Goal: Find specific page/section: Find specific page/section

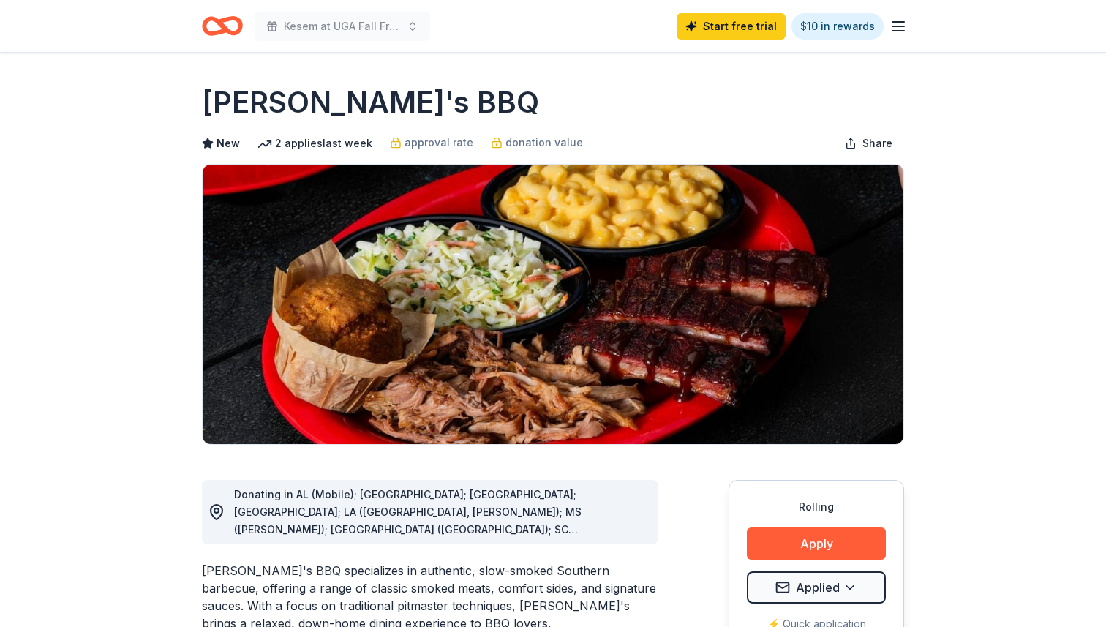
click at [244, 17] on div "Kesem at UGA Fall Friends and [DATE]" at bounding box center [316, 26] width 228 height 34
click at [230, 20] on icon "Home" at bounding box center [229, 25] width 23 height 15
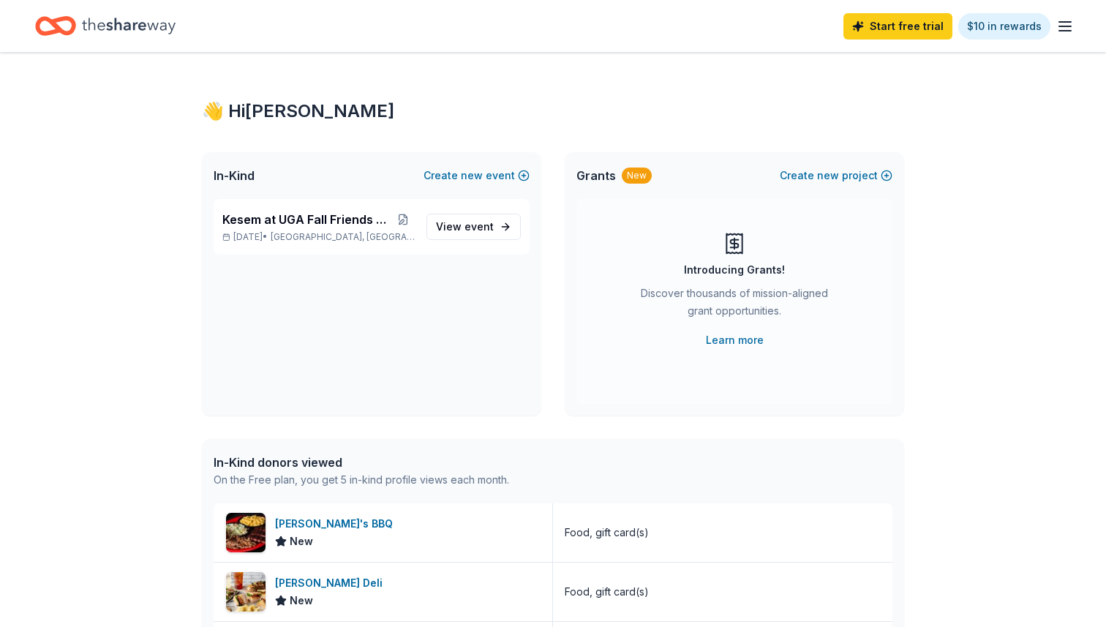
click at [1069, 23] on icon "button" at bounding box center [1065, 27] width 18 height 18
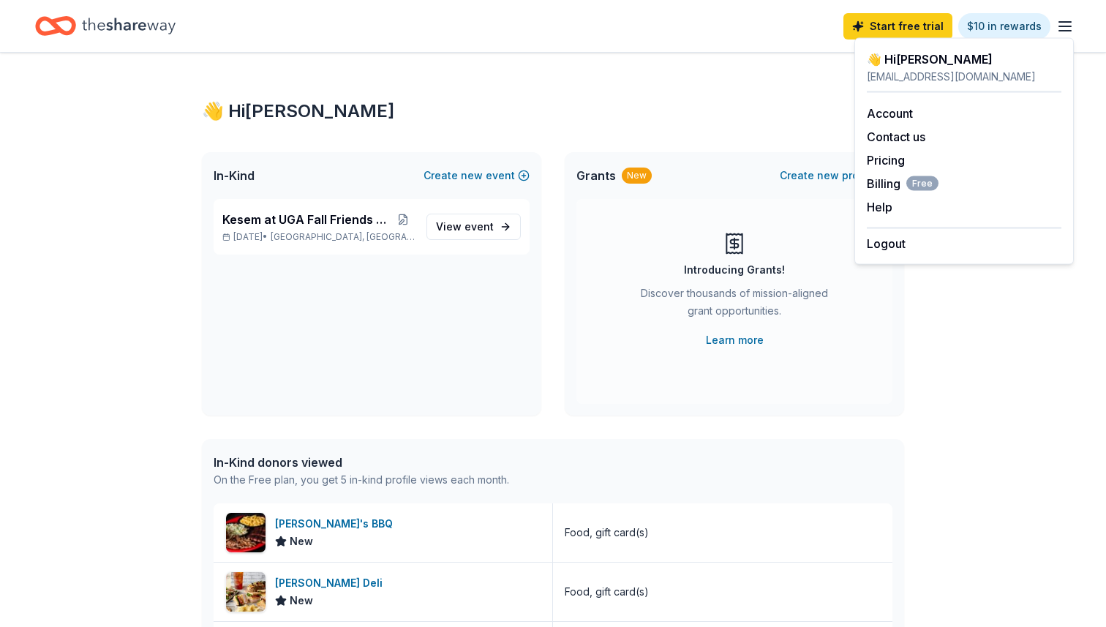
click at [737, 69] on div "👋 Hi [PERSON_NAME] In-Kind Create new event Kesem at UGA Fall Friends and [DATE…" at bounding box center [552, 563] width 749 height 1021
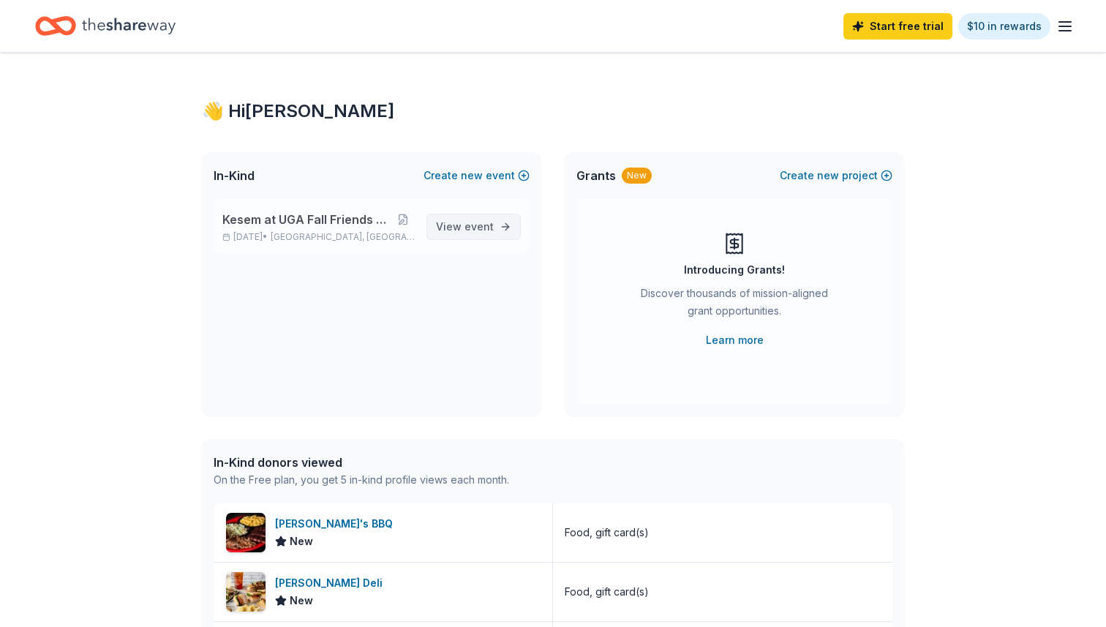
click at [466, 230] on span "event" at bounding box center [478, 226] width 29 height 12
